Goal: Task Accomplishment & Management: Use online tool/utility

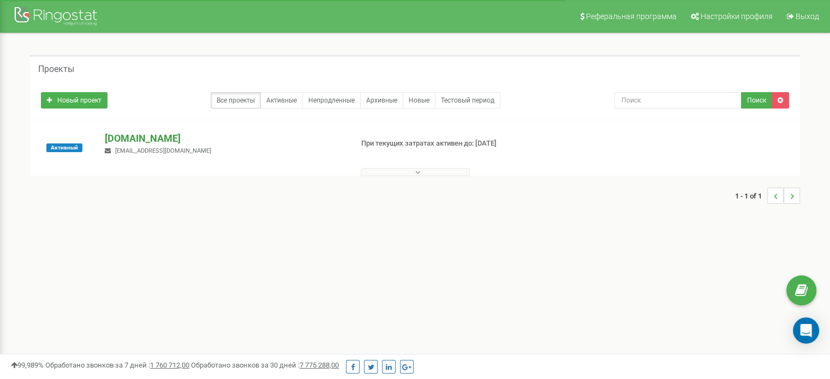
click at [136, 141] on p "[DOMAIN_NAME]" at bounding box center [224, 139] width 239 height 14
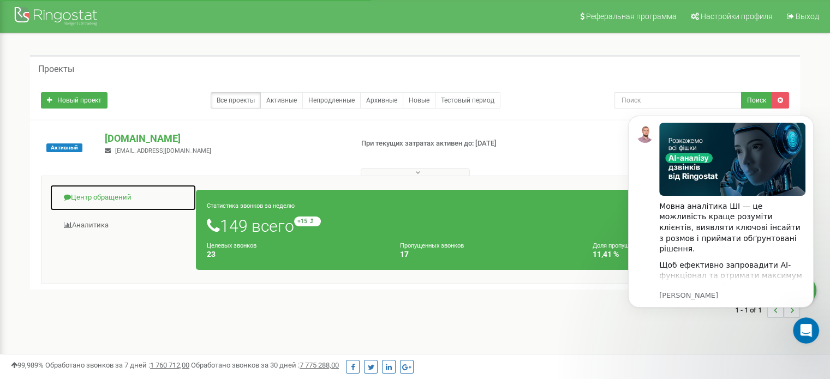
click at [110, 198] on link "Центр обращений" at bounding box center [123, 197] width 147 height 27
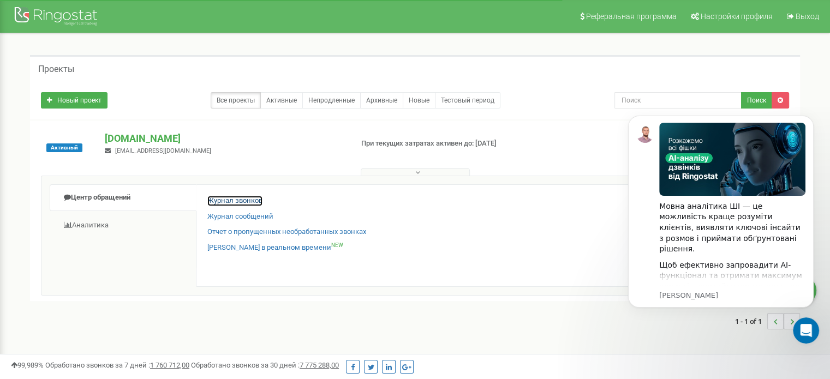
click at [246, 201] on link "Журнал звонков" at bounding box center [234, 201] width 55 height 10
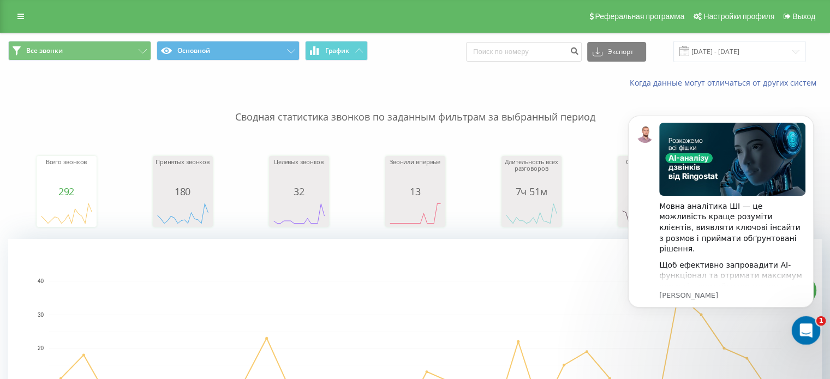
click at [813, 330] on div "Відкрити програму для спілкування Intercom" at bounding box center [804, 329] width 36 height 36
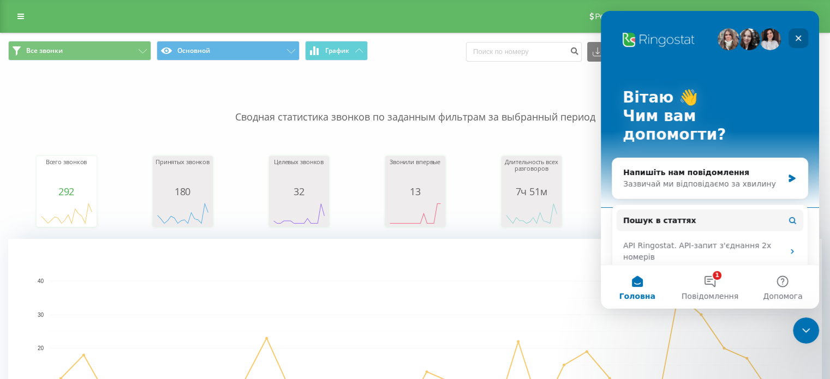
click at [797, 35] on icon "Закрити" at bounding box center [798, 38] width 9 height 9
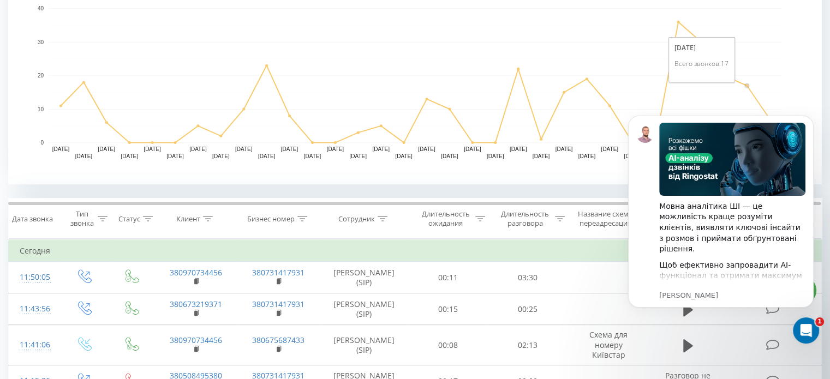
scroll to position [327, 0]
